Goal: Use online tool/utility: Utilize a website feature to perform a specific function

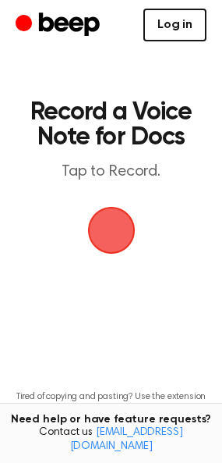
click at [163, 33] on link "Log in" at bounding box center [175, 25] width 63 height 33
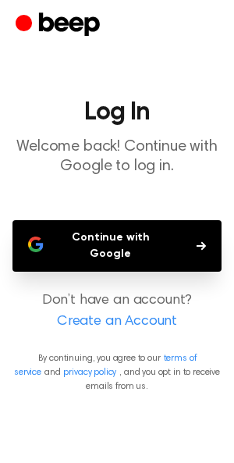
click at [197, 241] on icon "button" at bounding box center [201, 245] width 9 height 9
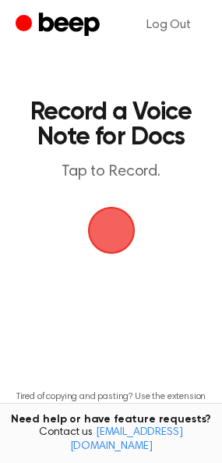
click at [122, 221] on span "button" at bounding box center [111, 230] width 51 height 51
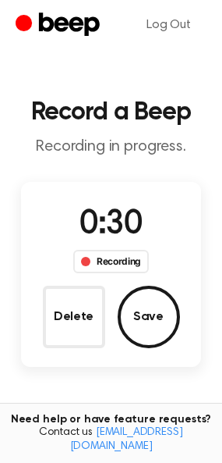
click at [130, 269] on div "Recording" at bounding box center [111, 261] width 76 height 23
click at [130, 259] on div "Recording" at bounding box center [111, 261] width 76 height 23
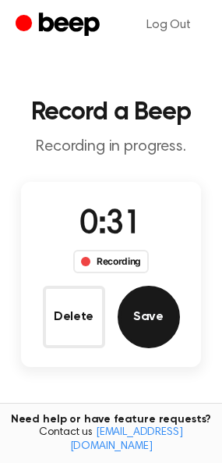
click at [151, 321] on button "Save" at bounding box center [149, 317] width 62 height 62
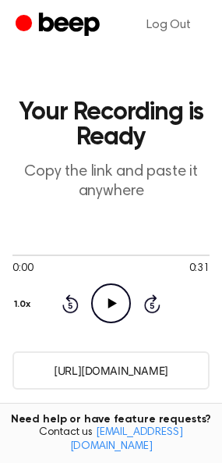
click at [111, 297] on icon "Play Audio" at bounding box center [111, 303] width 40 height 40
click at [111, 297] on icon "Pause Audio" at bounding box center [111, 303] width 40 height 40
click at [121, 368] on input "[URL][DOMAIN_NAME]" at bounding box center [110, 370] width 197 height 38
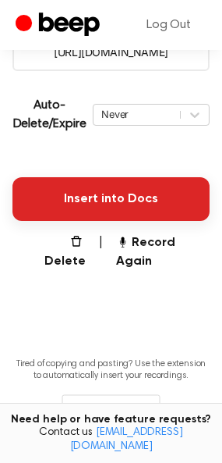
scroll to position [318, 0]
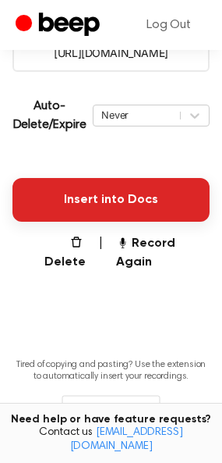
click at [121, 194] on button "Insert into Docs" at bounding box center [110, 200] width 197 height 44
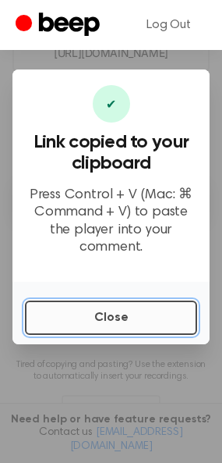
click at [136, 308] on button "Close" at bounding box center [111, 317] width 172 height 34
